Goal: Navigation & Orientation: Find specific page/section

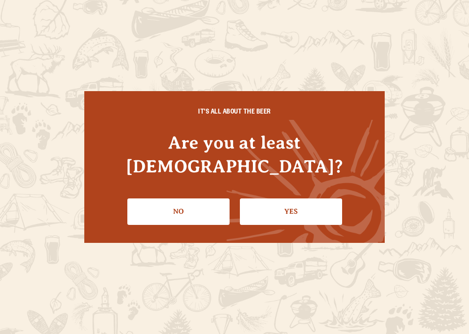
click at [298, 198] on link "Yes" at bounding box center [291, 211] width 102 height 26
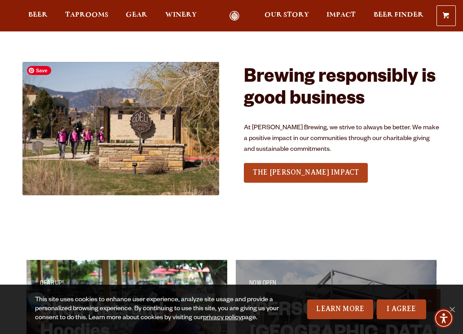
scroll to position [1132, 0]
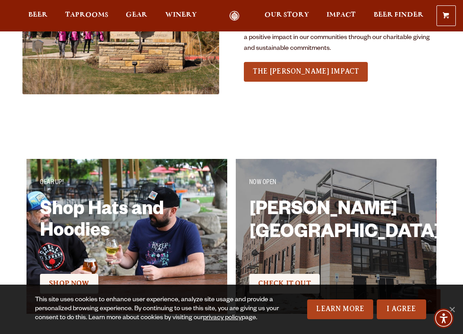
click at [394, 308] on link "I Agree" at bounding box center [400, 309] width 49 height 20
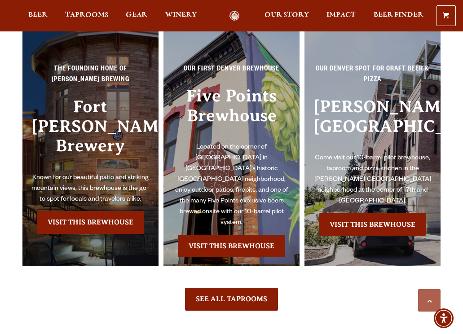
scroll to position [1688, 0]
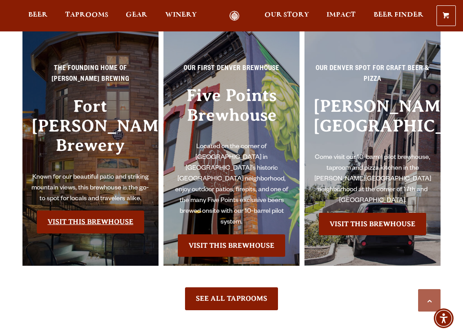
click at [80, 210] on link "Visit this Brewhouse" at bounding box center [90, 221] width 107 height 22
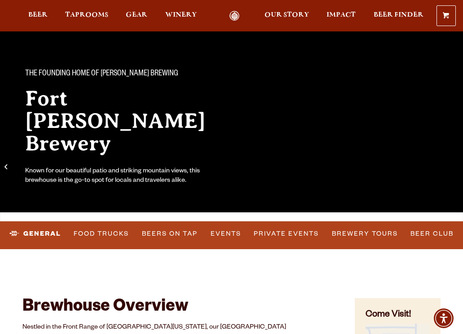
scroll to position [50, 0]
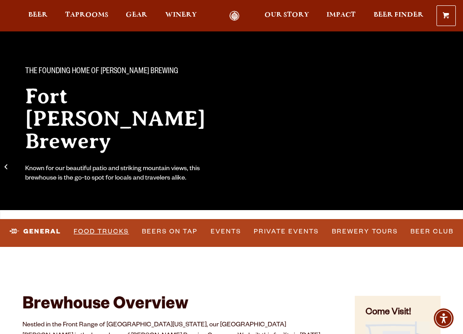
click at [97, 231] on link "Food Trucks" at bounding box center [101, 231] width 62 height 21
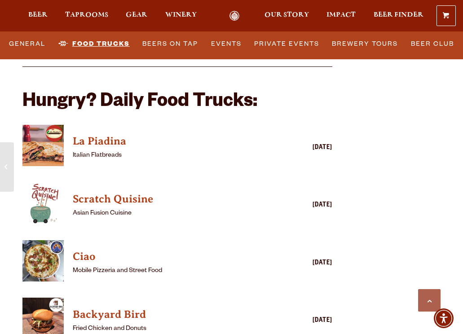
scroll to position [2164, 0]
